Goal: Transaction & Acquisition: Purchase product/service

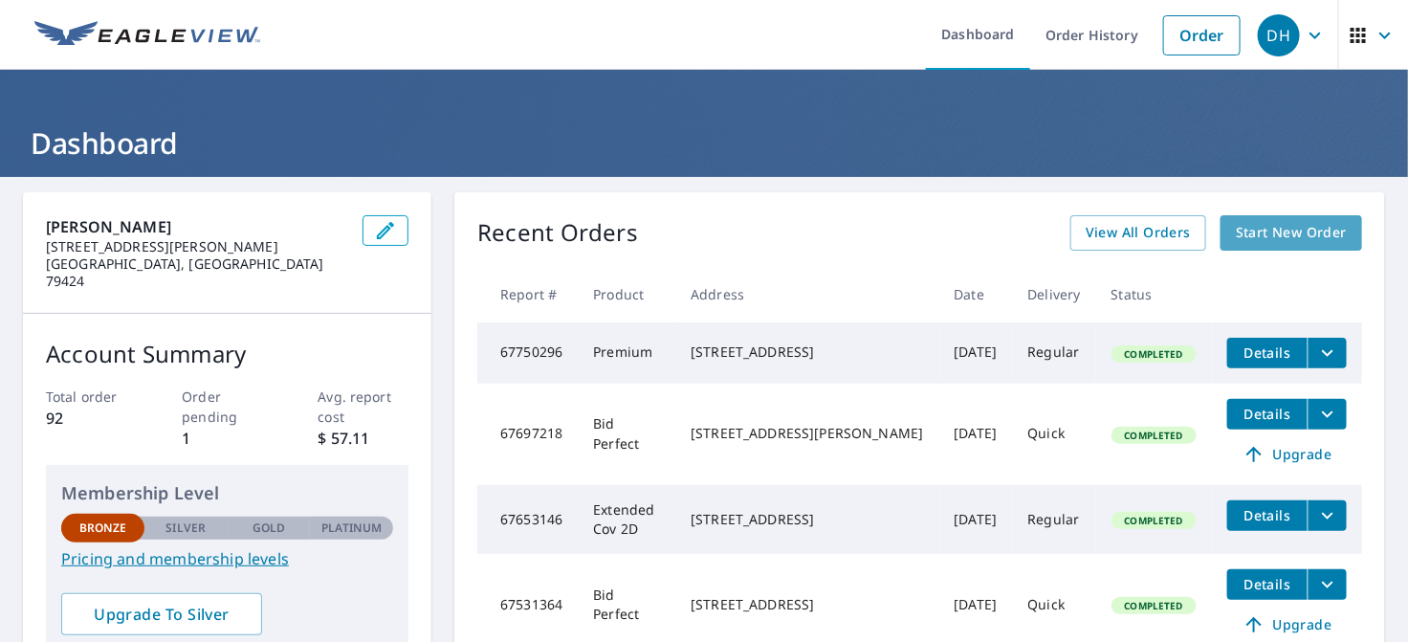
click at [1241, 226] on span "Start New Order" at bounding box center [1291, 233] width 111 height 24
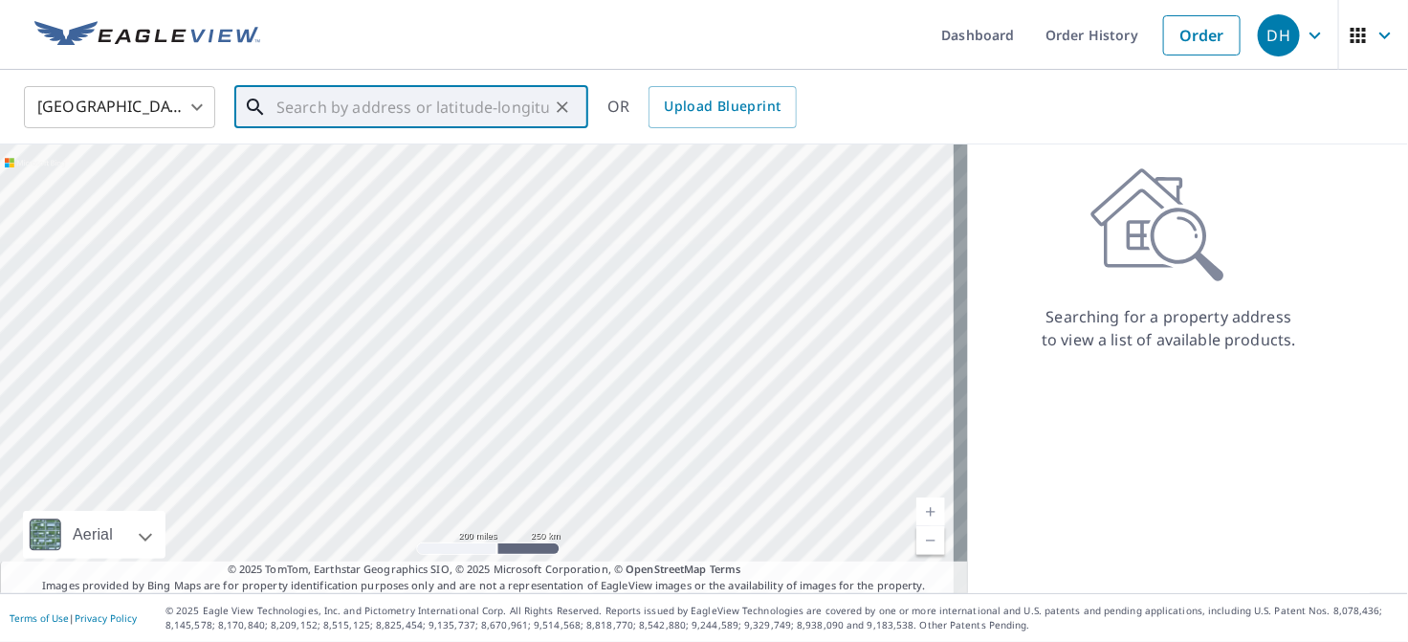
click at [418, 107] on input "text" at bounding box center [412, 107] width 273 height 54
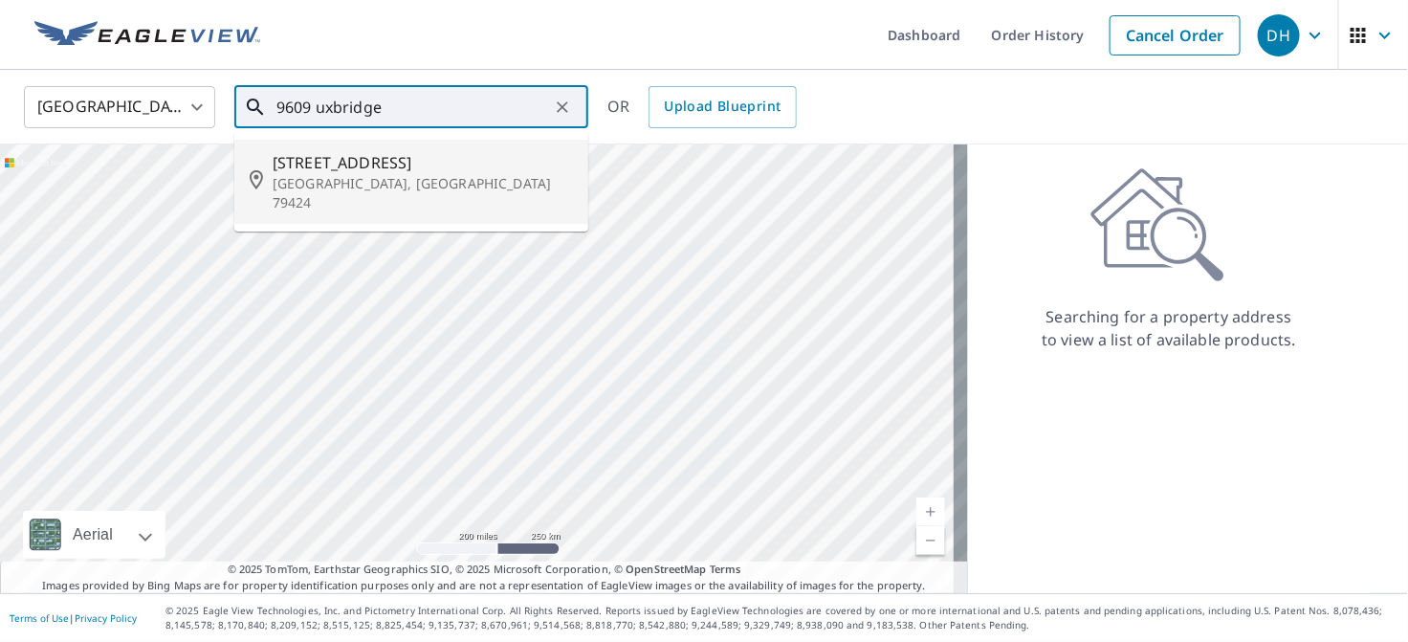
click at [372, 162] on span "[STREET_ADDRESS]" at bounding box center [423, 162] width 300 height 23
type input "[STREET_ADDRESS]"
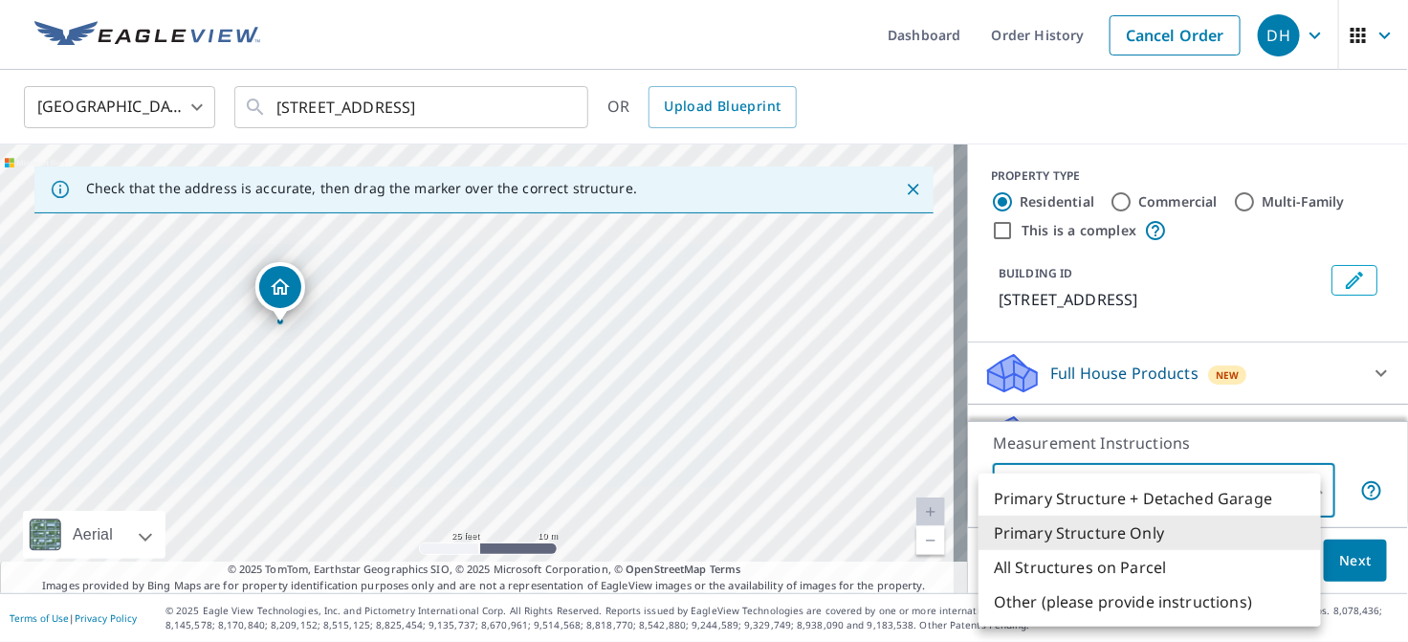
click at [1306, 496] on body "DH DH Dashboard Order History Cancel Order DH [GEOGRAPHIC_DATA] US ​ [STREET_AD…" at bounding box center [704, 321] width 1408 height 642
click at [1278, 539] on li "Primary Structure Only" at bounding box center [1149, 532] width 342 height 34
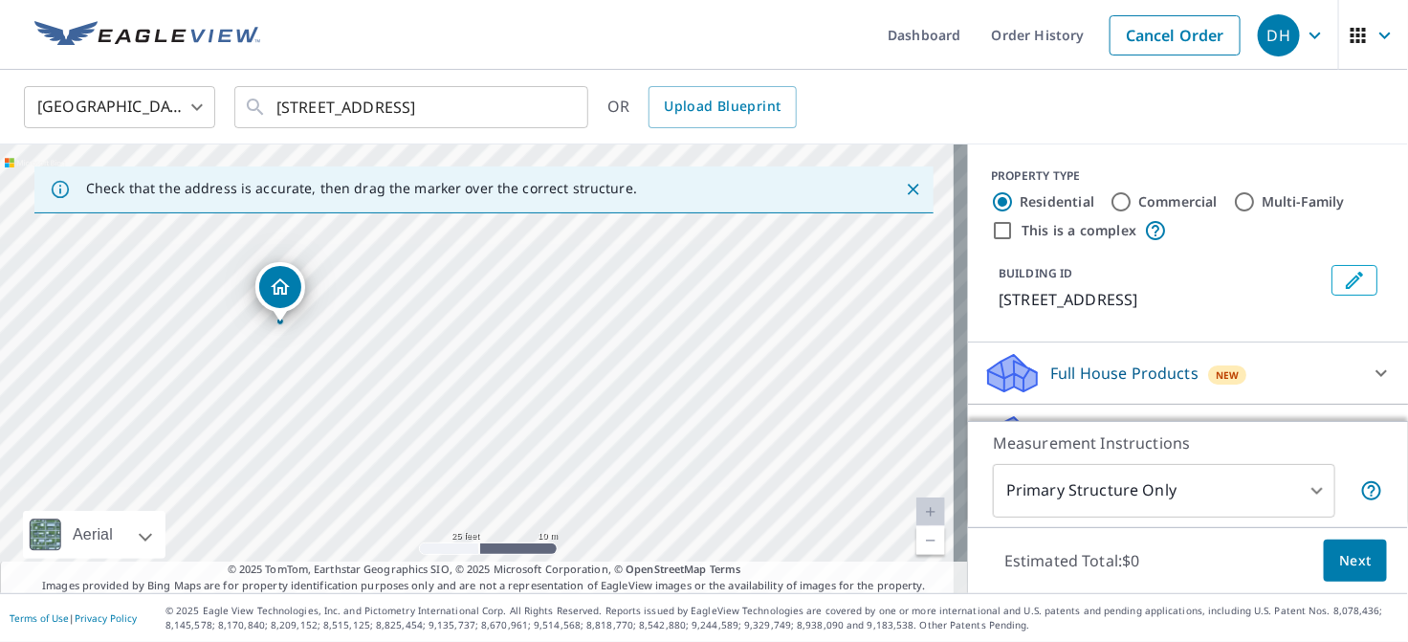
click at [1303, 433] on p "Measurement Instructions" at bounding box center [1188, 442] width 390 height 23
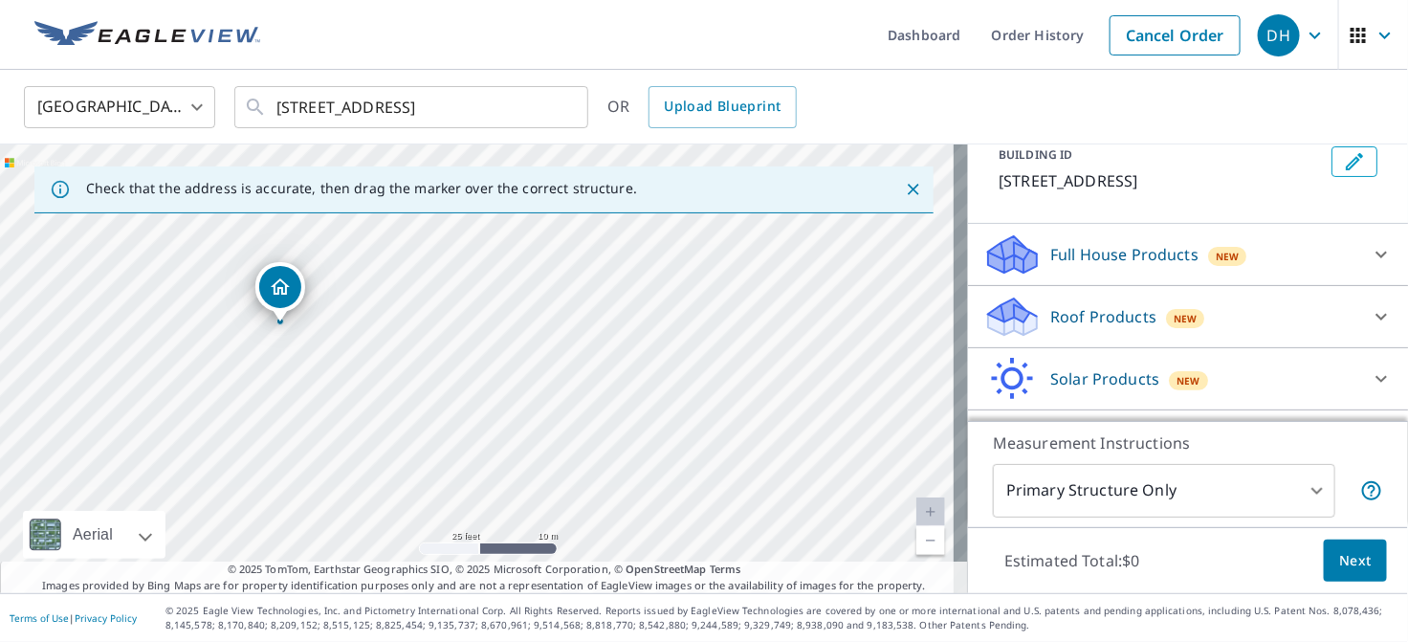
scroll to position [159, 0]
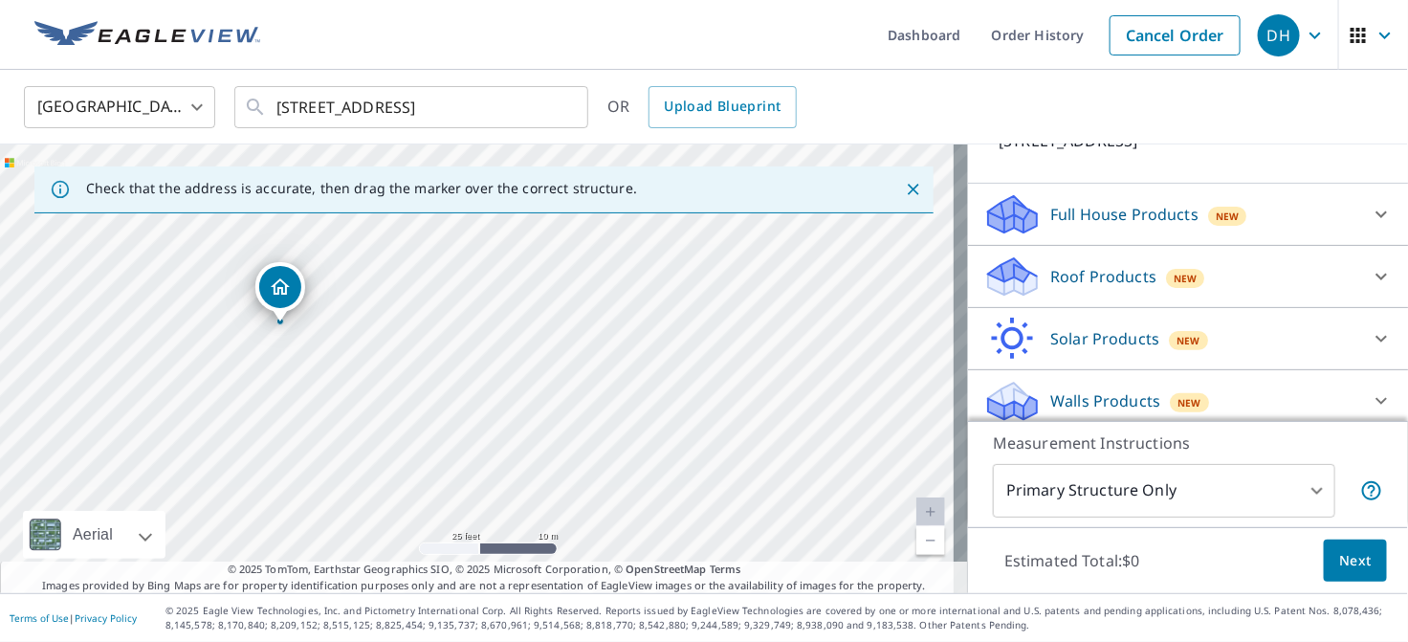
click at [1236, 268] on div "Roof Products New" at bounding box center [1170, 276] width 375 height 45
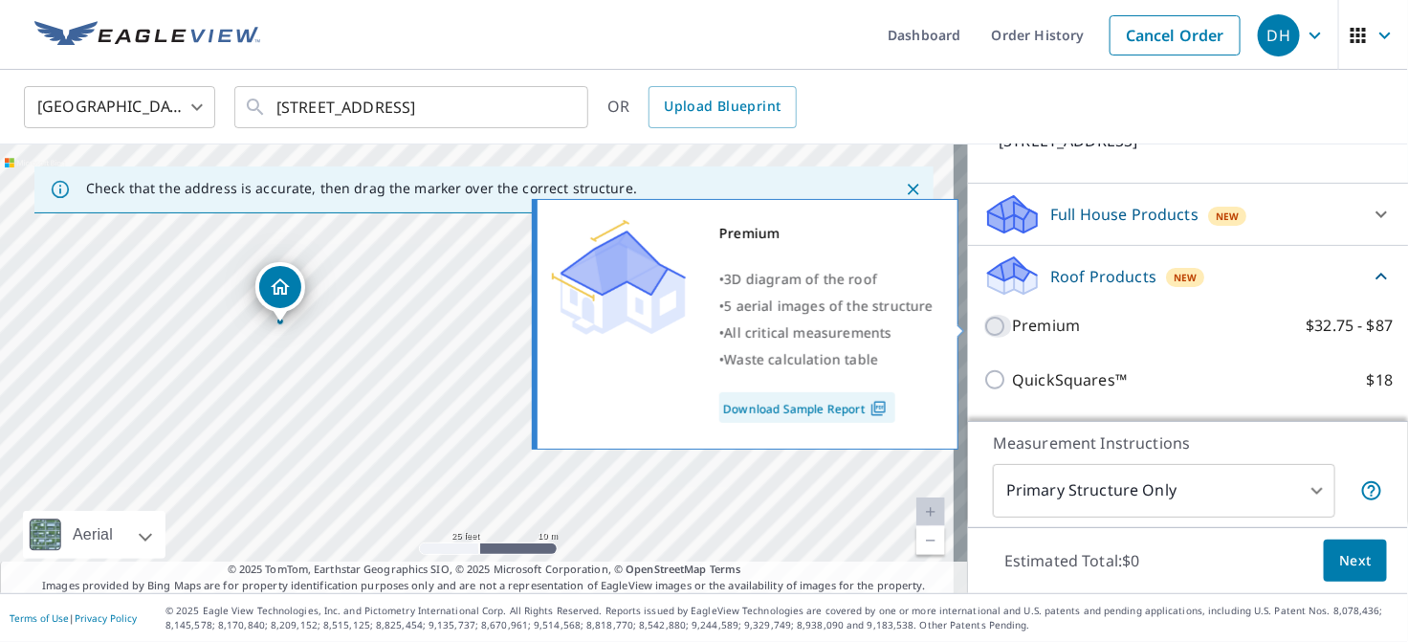
click at [985, 323] on input "Premium $32.75 - $87" at bounding box center [997, 326] width 29 height 23
checkbox input "true"
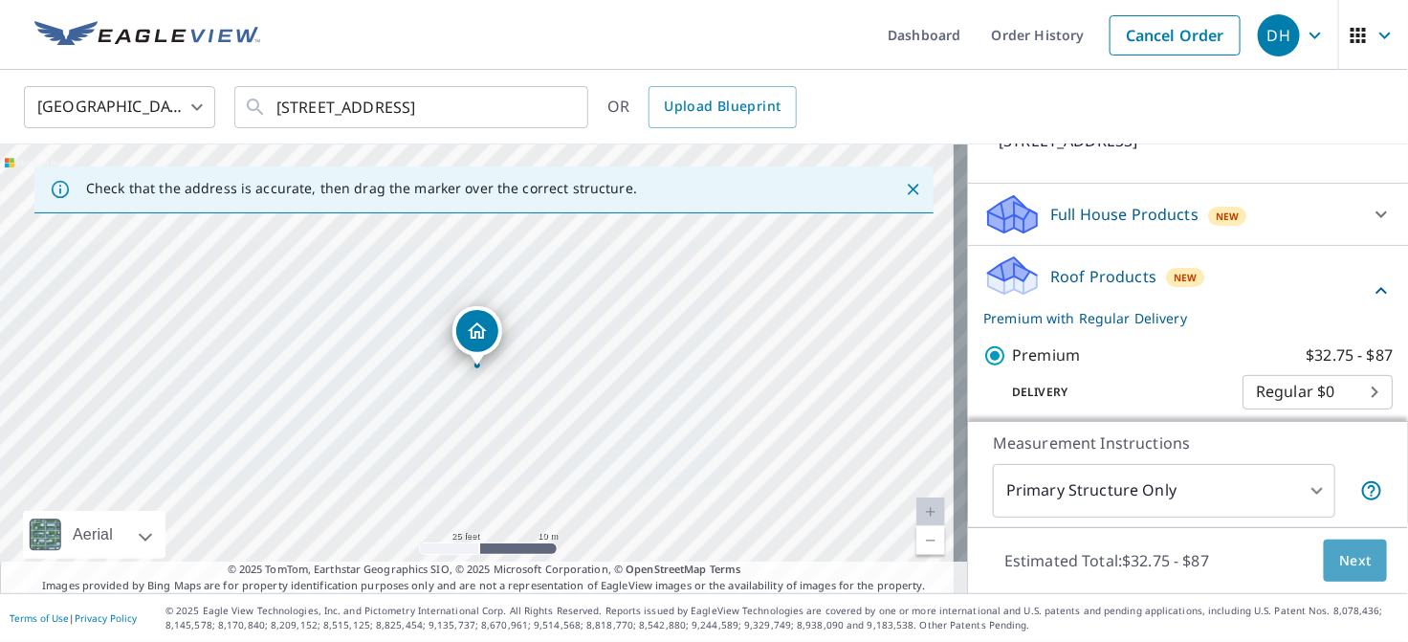
click at [1339, 561] on span "Next" at bounding box center [1355, 561] width 33 height 24
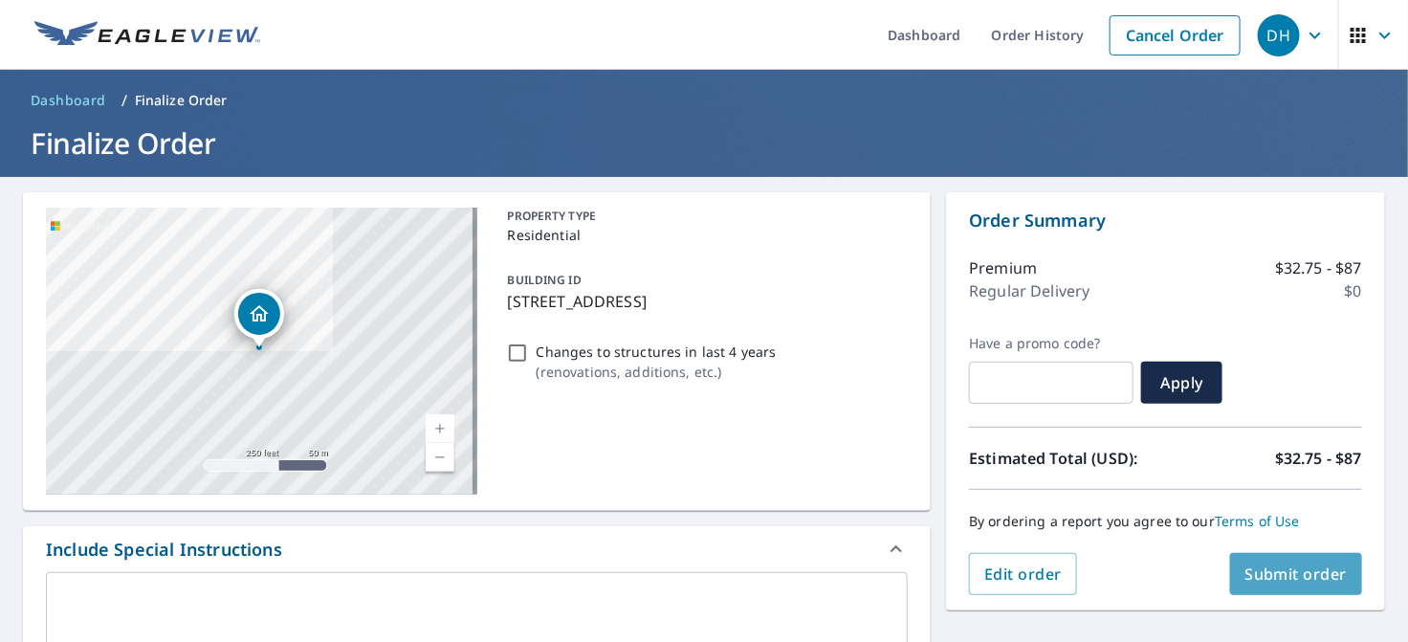
click at [1293, 568] on span "Submit order" at bounding box center [1296, 573] width 102 height 21
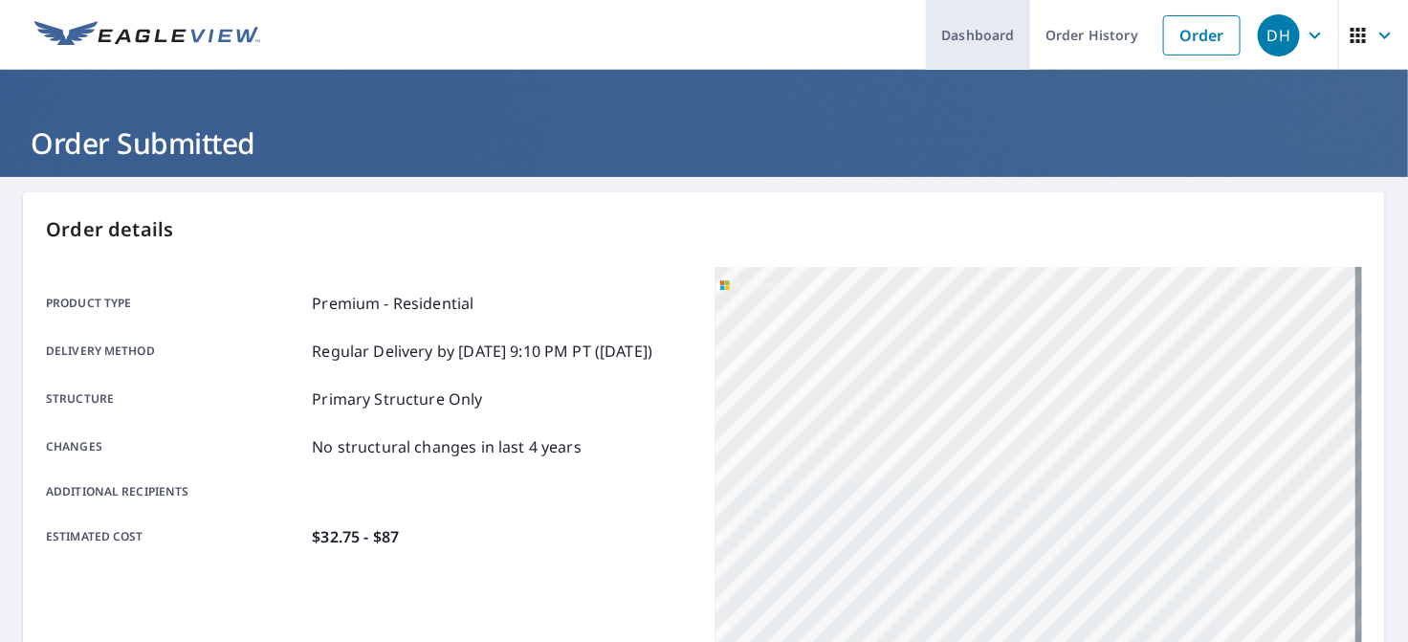
click at [983, 34] on link "Dashboard" at bounding box center [978, 35] width 104 height 70
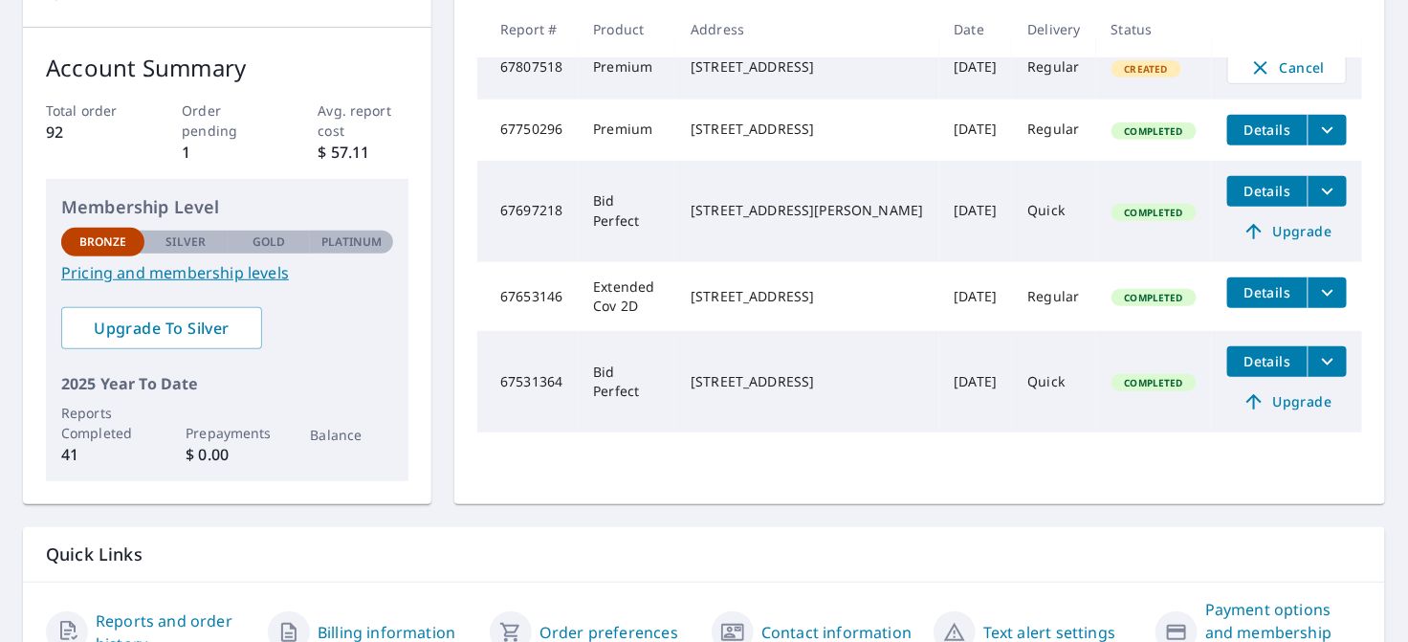
scroll to position [371, 0]
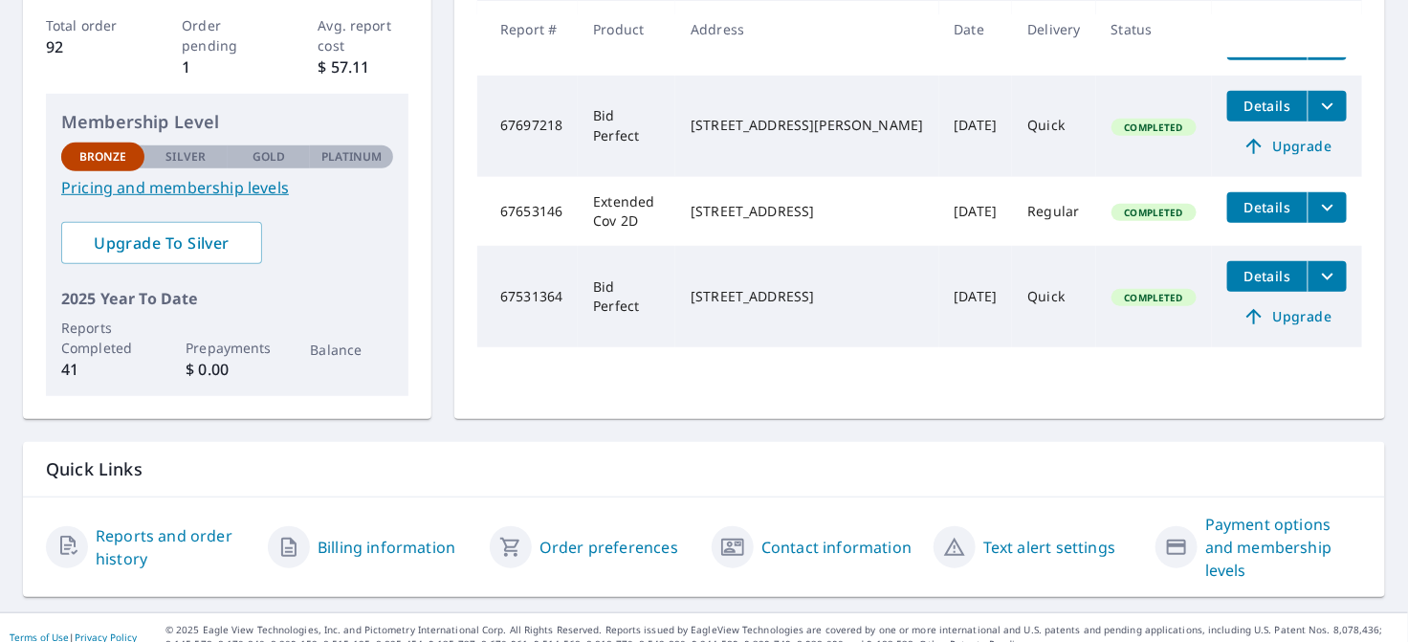
click at [370, 536] on link "Billing information" at bounding box center [387, 547] width 138 height 23
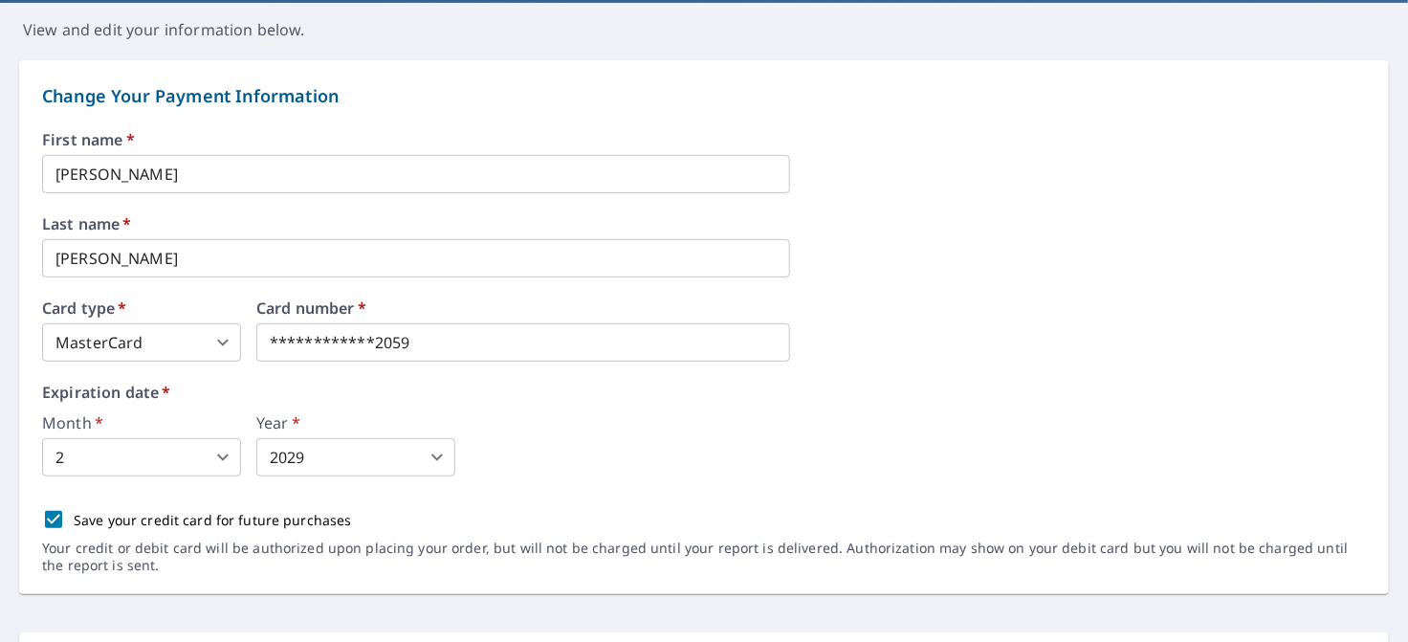
scroll to position [191, 0]
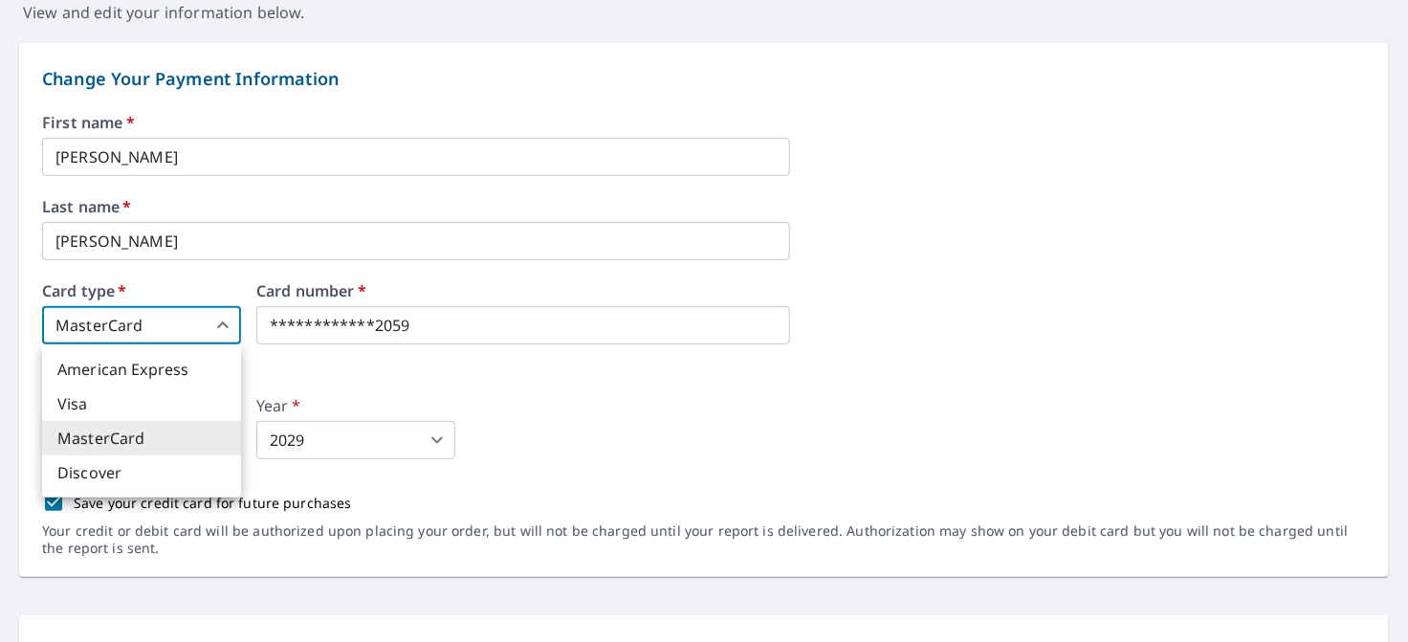
click at [217, 324] on body "**********" at bounding box center [704, 321] width 1408 height 642
click at [141, 427] on li "MasterCard" at bounding box center [141, 438] width 199 height 34
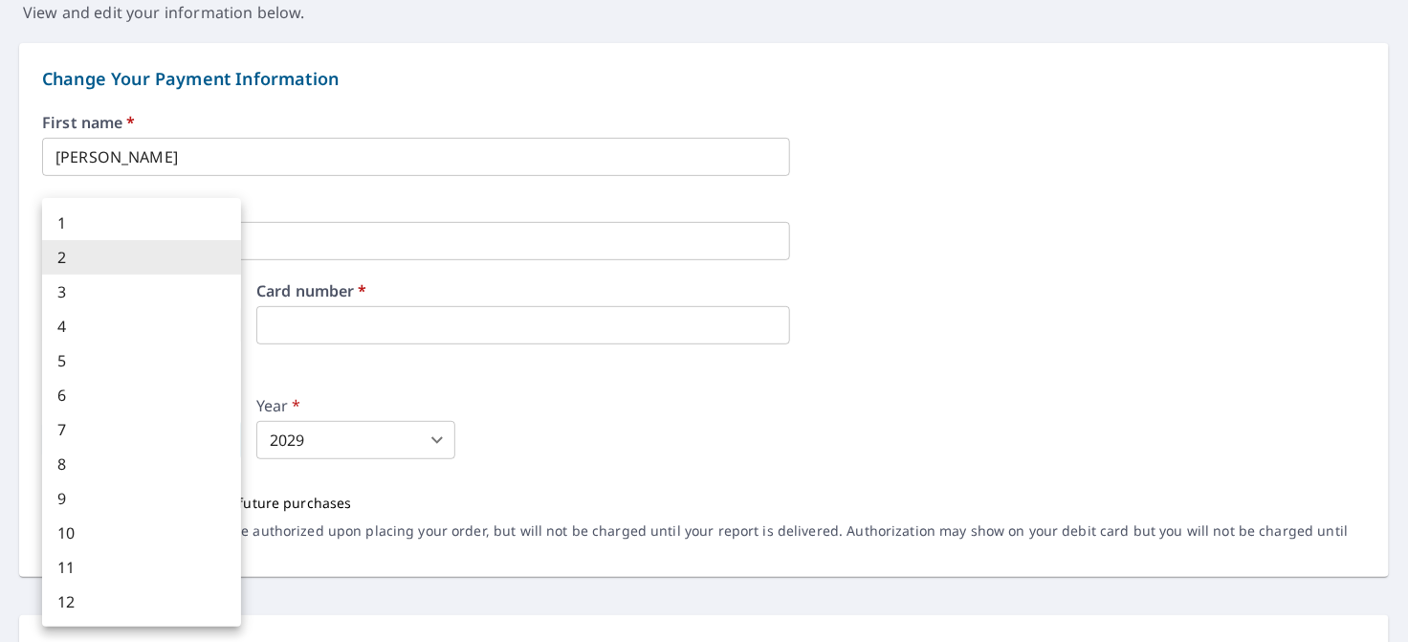
click at [215, 433] on body "DH DH Dashboard Order History Order DH Dashboard / Billing Information Billing …" at bounding box center [704, 321] width 1408 height 642
click at [170, 296] on li "3" at bounding box center [141, 291] width 199 height 34
type input "3"
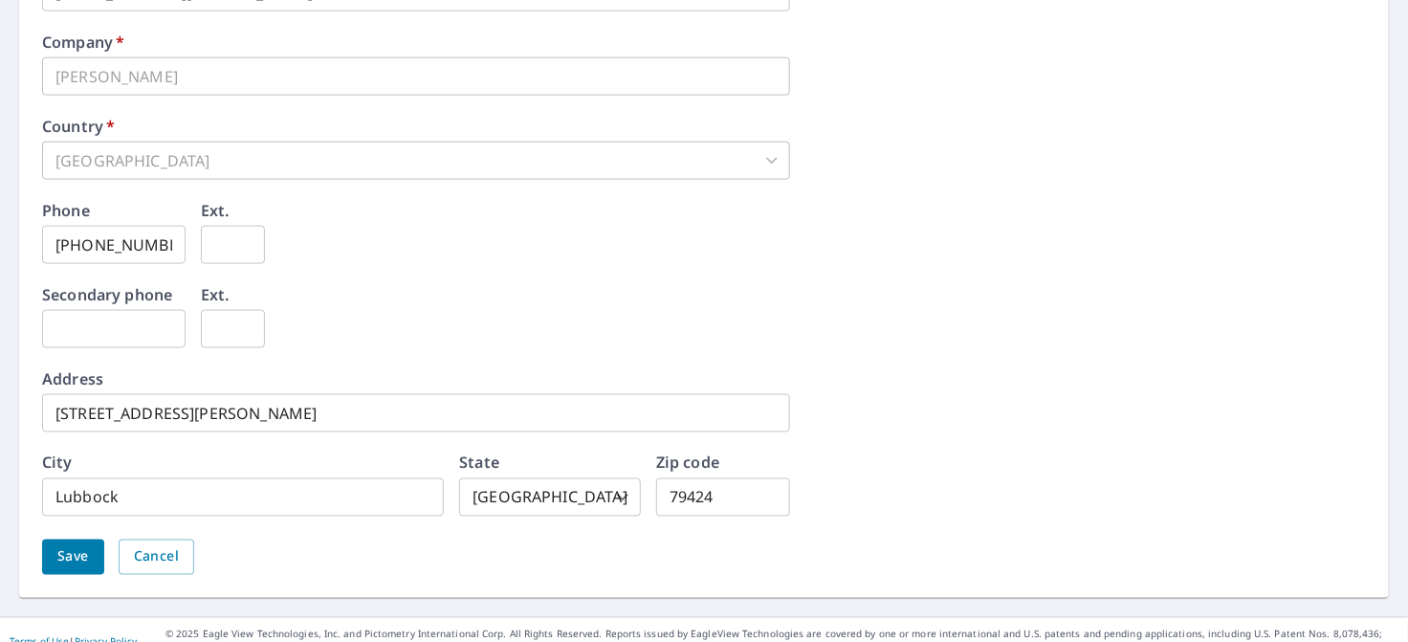
scroll to position [979, 0]
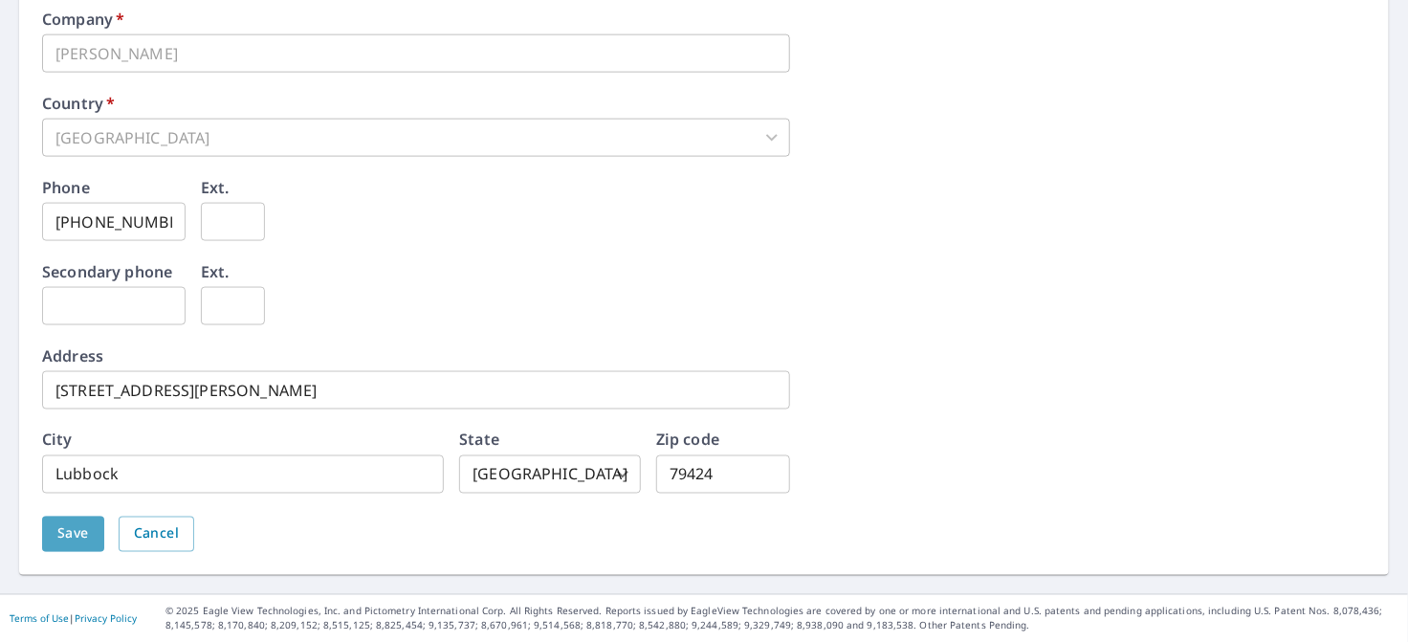
click at [70, 540] on span "Save" at bounding box center [73, 534] width 32 height 24
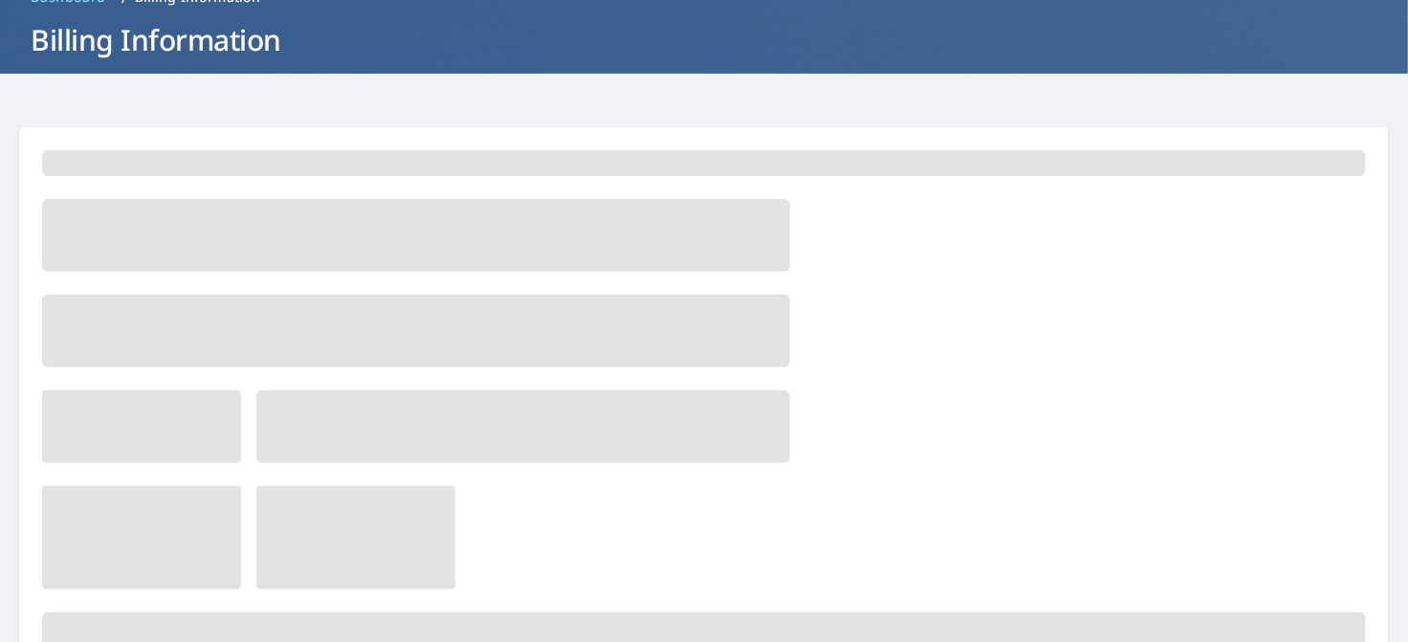
scroll to position [0, 0]
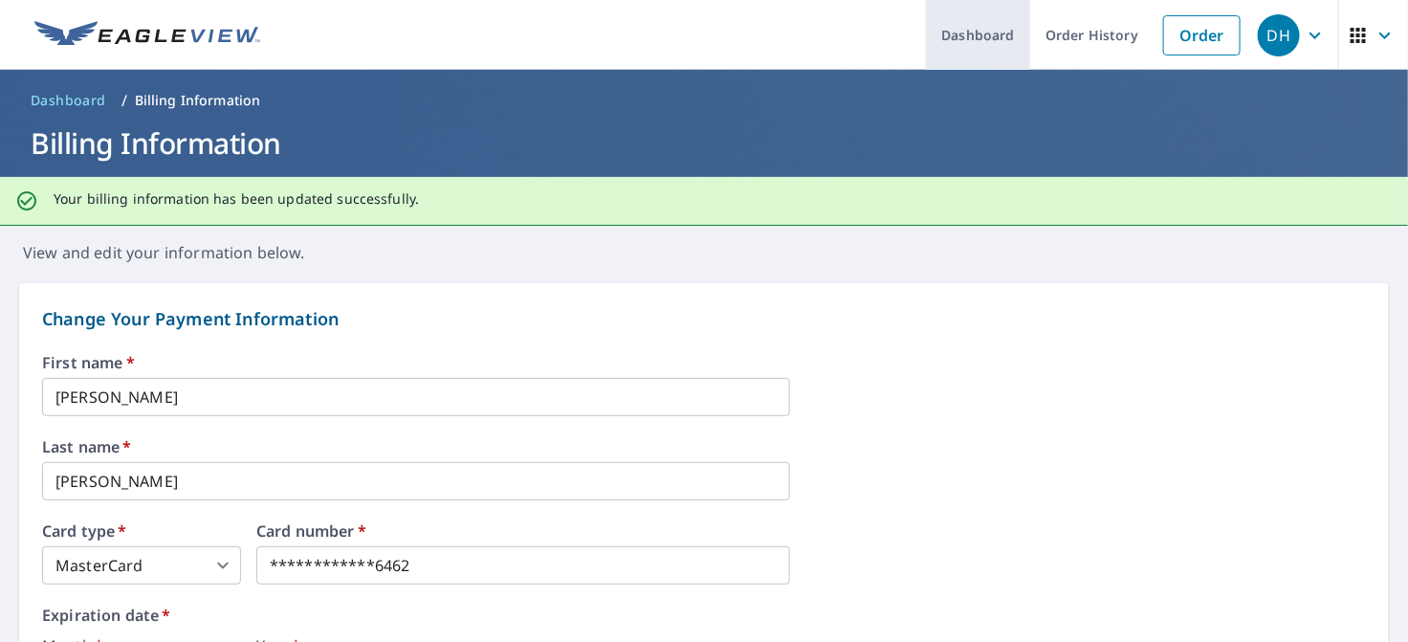
click at [961, 34] on link "Dashboard" at bounding box center [978, 35] width 104 height 70
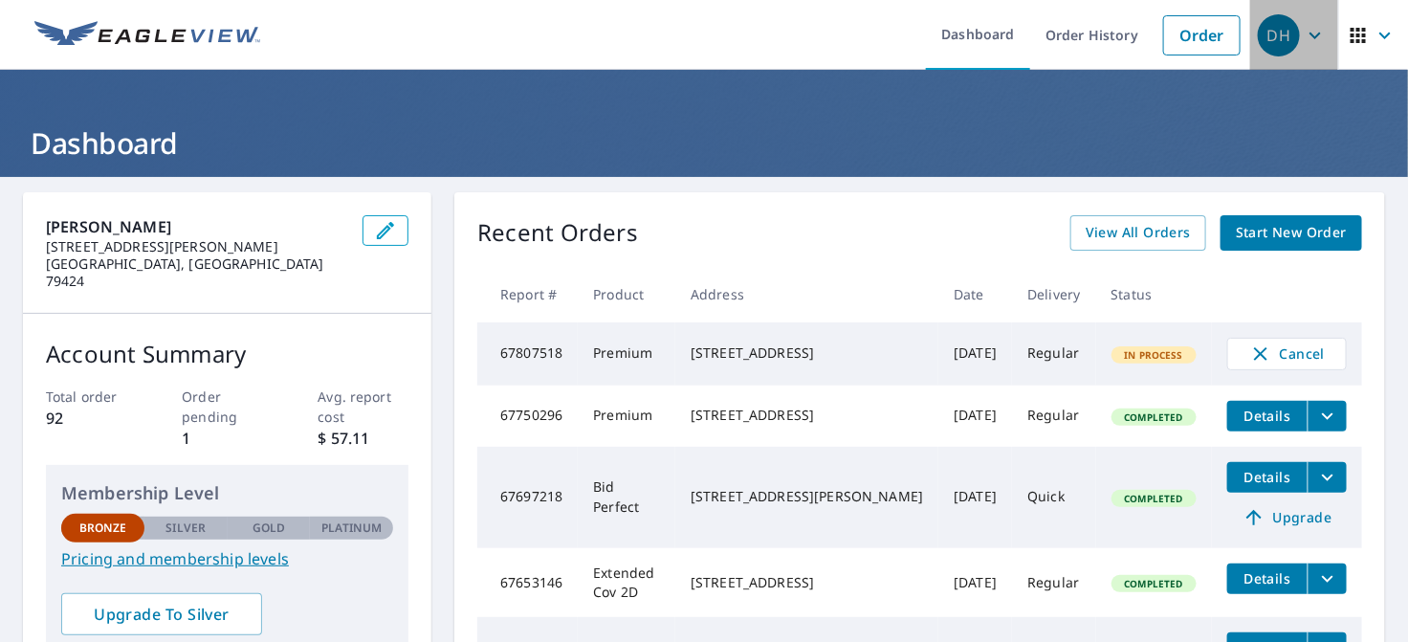
click at [1301, 47] on span "DH" at bounding box center [1294, 35] width 73 height 46
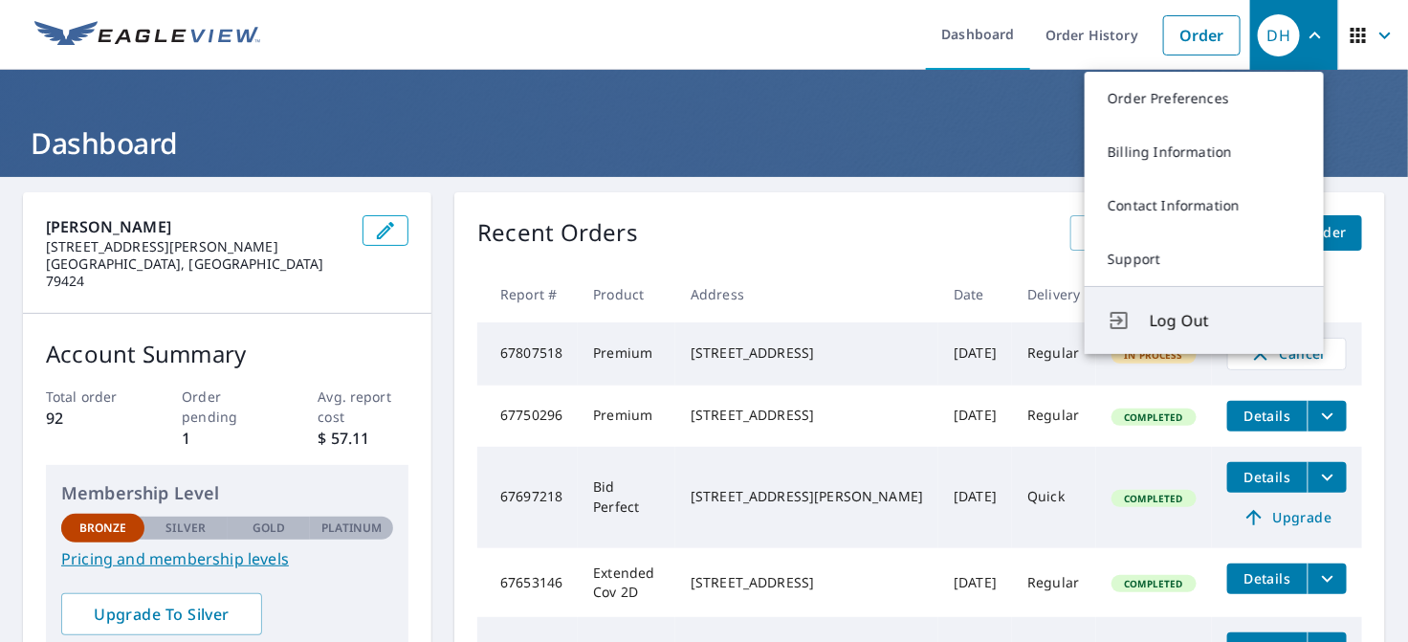
click at [1174, 314] on span "Log Out" at bounding box center [1225, 320] width 151 height 23
